Goal: Go to known website: Go to known website

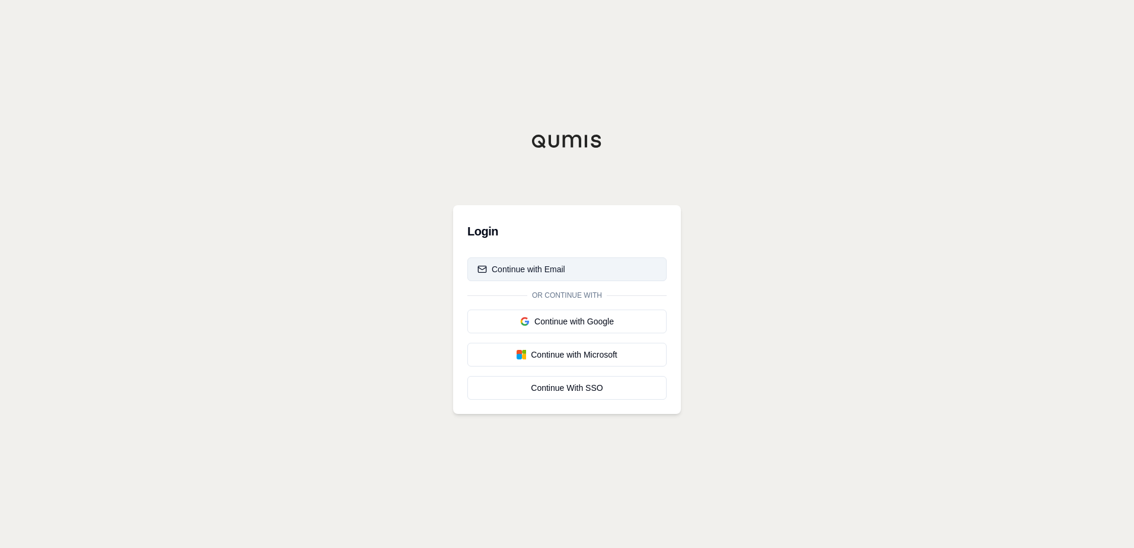
click at [579, 271] on button "Continue with Email" at bounding box center [566, 269] width 199 height 24
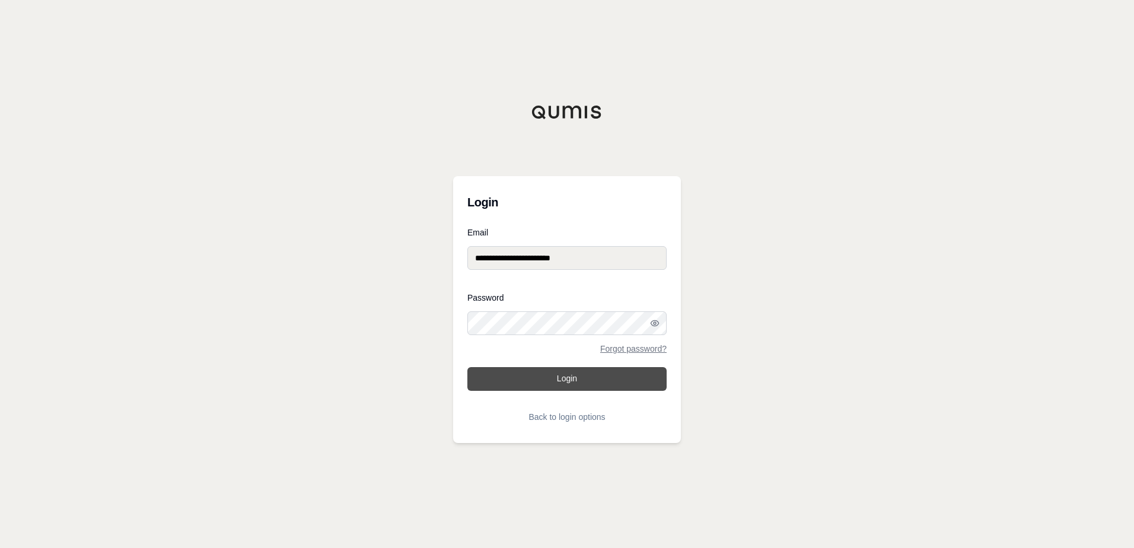
click at [571, 382] on button "Login" at bounding box center [566, 379] width 199 height 24
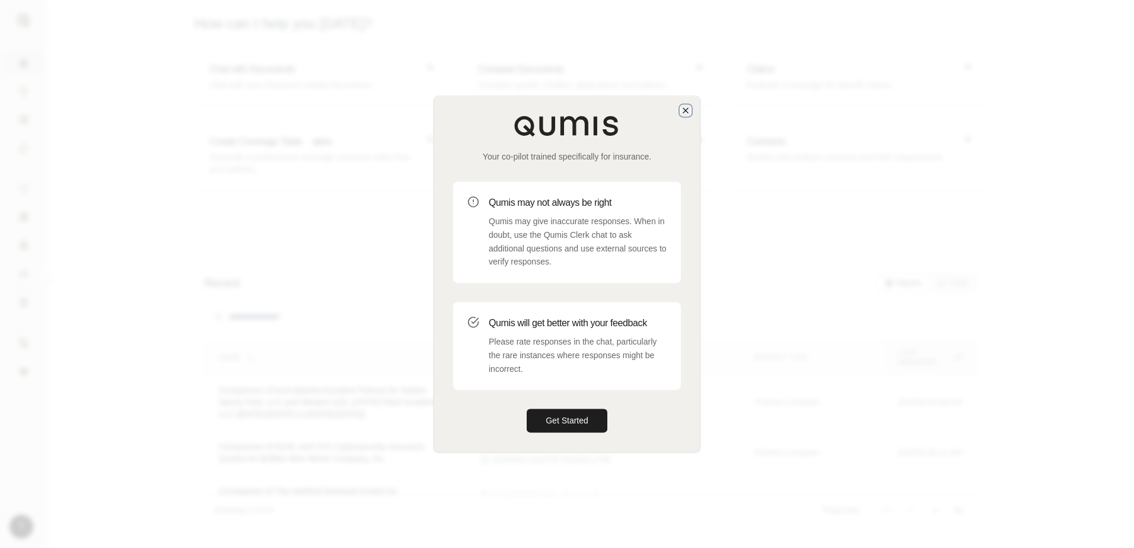
click at [684, 115] on icon "button" at bounding box center [685, 110] width 9 height 9
